Goal: Check status: Check status

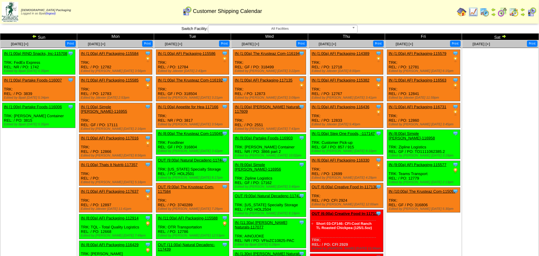
drag, startPoint x: 459, startPoint y: 85, endPoint x: 482, endPoint y: 76, distance: 25.3
click at [461, 84] on ul "Clone Item IN (1:00a) AFI Packaging-115579 AFI Packaging ScheduleID: 115579 440…" at bounding box center [423, 130] width 76 height 163
click at [482, 76] on ul at bounding box center [500, 93] width 76 height 90
click at [33, 36] on img at bounding box center [34, 36] width 5 height 5
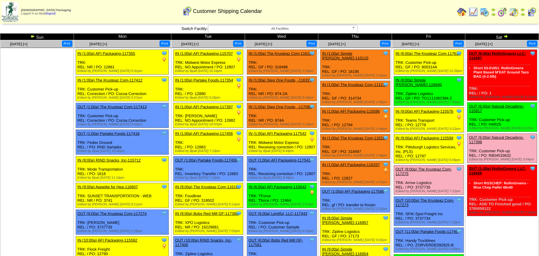
click at [51, 126] on ul at bounding box center [37, 93] width 73 height 90
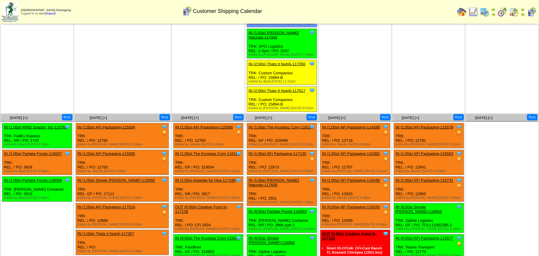
scroll to position [718, 0]
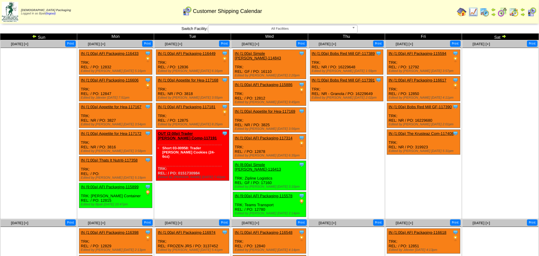
click at [351, 140] on td "[DATE] [+] Print Clone Item IN (1:00a) Bobs Red Mill GF-117389 Bobs Red Mill GF…" at bounding box center [346, 129] width 77 height 179
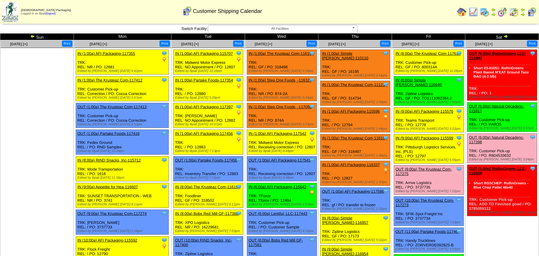
click at [508, 35] on img at bounding box center [505, 36] width 5 height 5
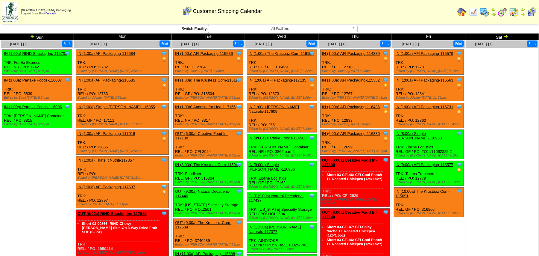
click at [524, 10] on img at bounding box center [522, 9] width 5 height 5
click at [33, 35] on img at bounding box center [32, 36] width 5 height 5
